Goal: Information Seeking & Learning: Learn about a topic

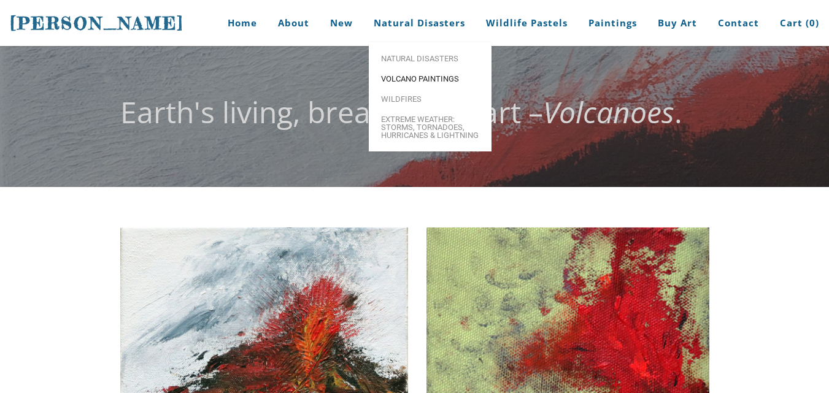
click at [439, 82] on span "Volcano paintings" at bounding box center [430, 79] width 98 height 8
click at [441, 80] on span "Volcano paintings" at bounding box center [430, 79] width 98 height 8
click at [409, 126] on span "Extreme Weather: Storms, Tornadoes, Hurricanes & Lightning" at bounding box center [430, 127] width 98 height 24
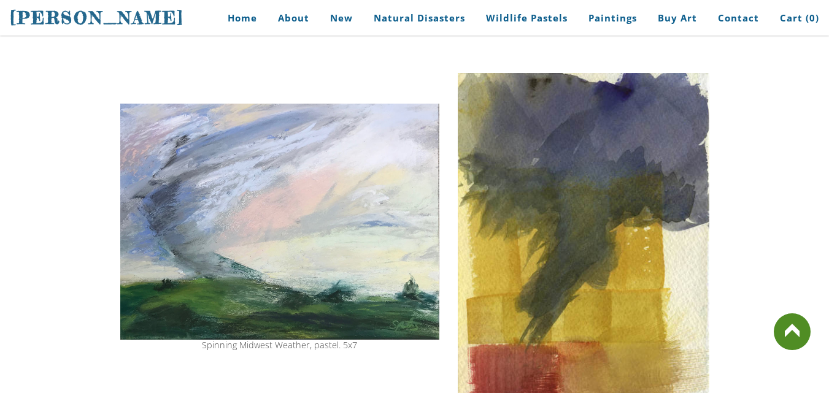
scroll to position [832, 0]
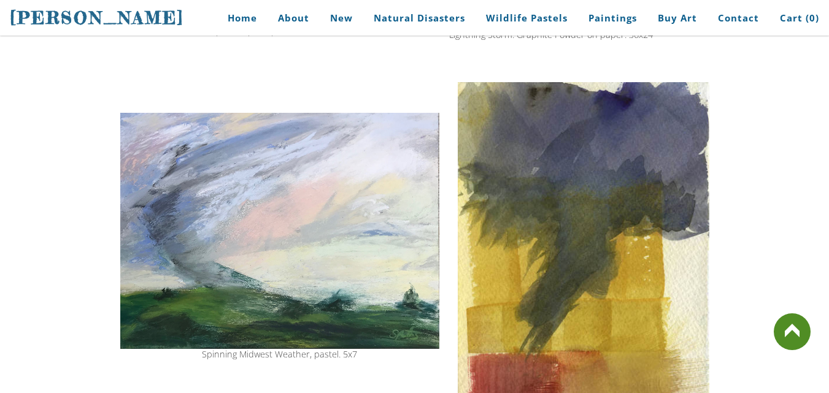
click at [521, 317] on img at bounding box center [584, 258] width 252 height 353
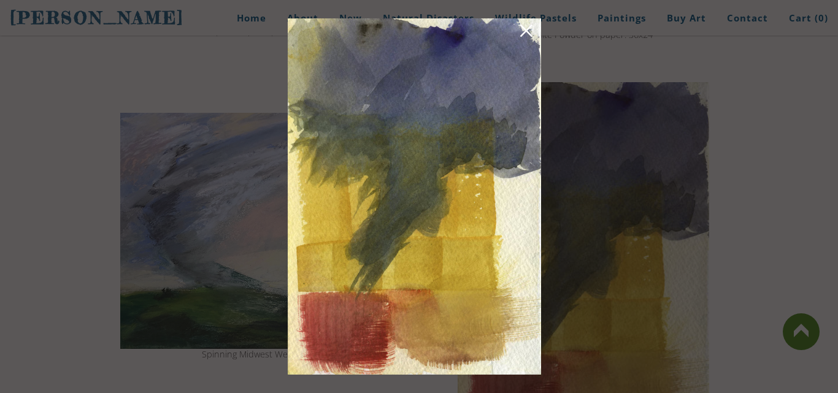
click at [526, 36] on link at bounding box center [526, 32] width 17 height 19
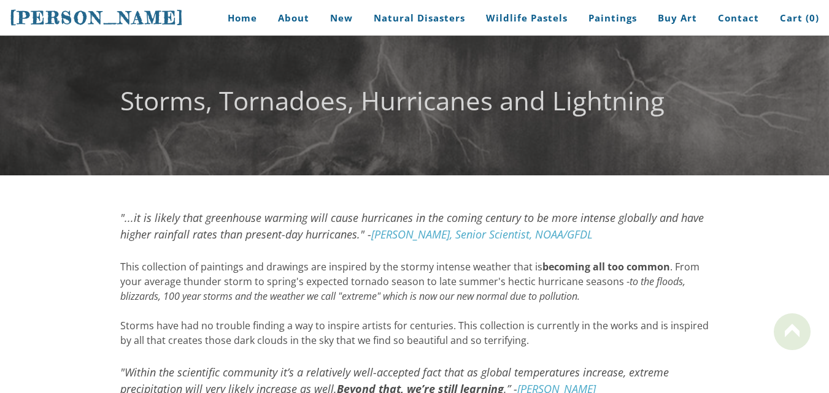
scroll to position [9, 0]
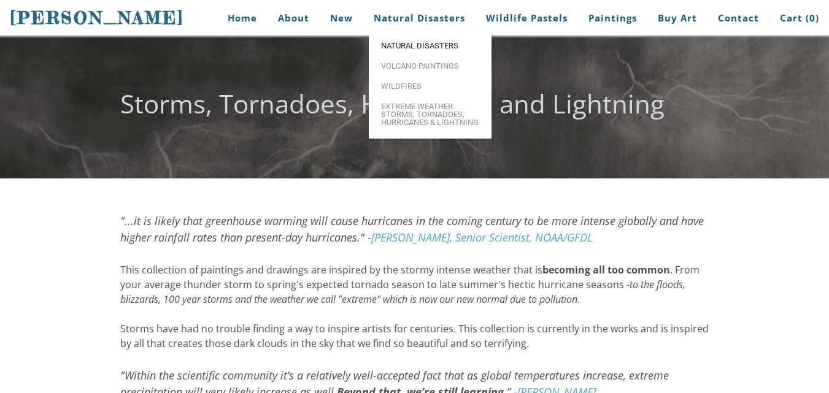
click at [438, 46] on span "Natural Disasters" at bounding box center [430, 46] width 98 height 8
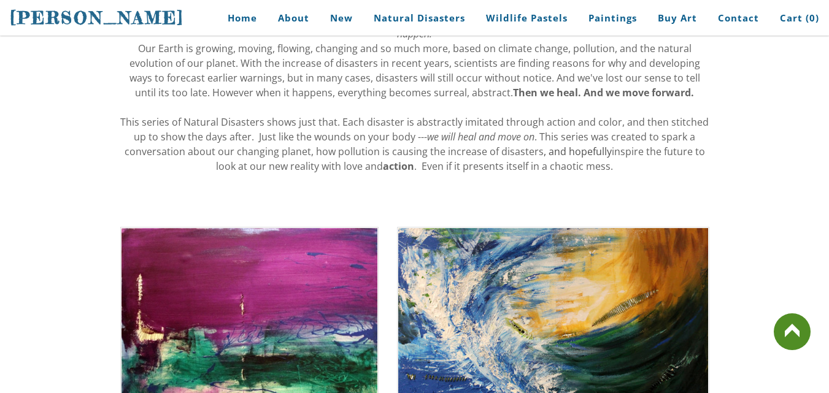
scroll to position [336, 0]
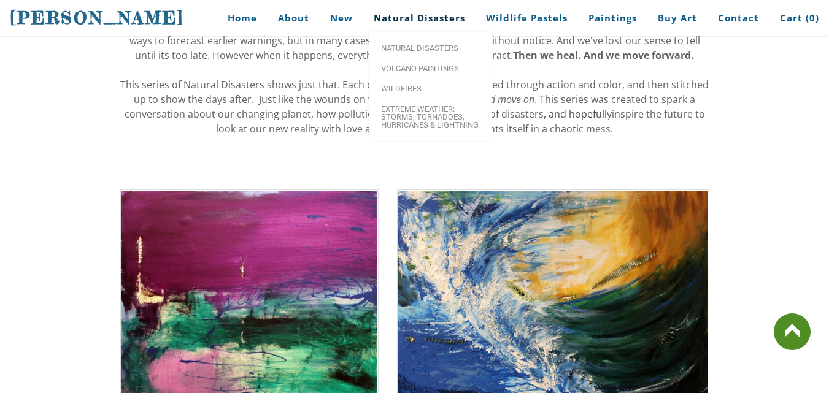
drag, startPoint x: 545, startPoint y: 25, endPoint x: 425, endPoint y: 21, distance: 120.3
click at [425, 21] on ul "Home About New Natural Disasters Wildlife Pastels Paintings Buy Art Contact Car…" at bounding box center [497, 18] width 644 height 28
click at [393, 89] on span "Wildfires" at bounding box center [430, 89] width 98 height 8
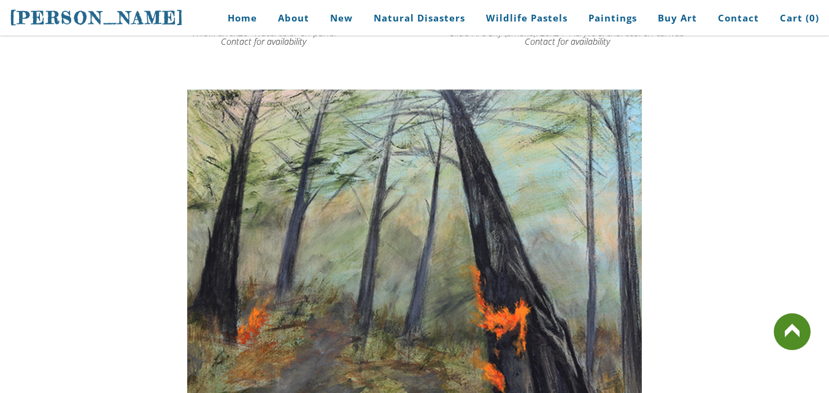
scroll to position [2025, 0]
